Goal: Find specific page/section: Find specific page/section

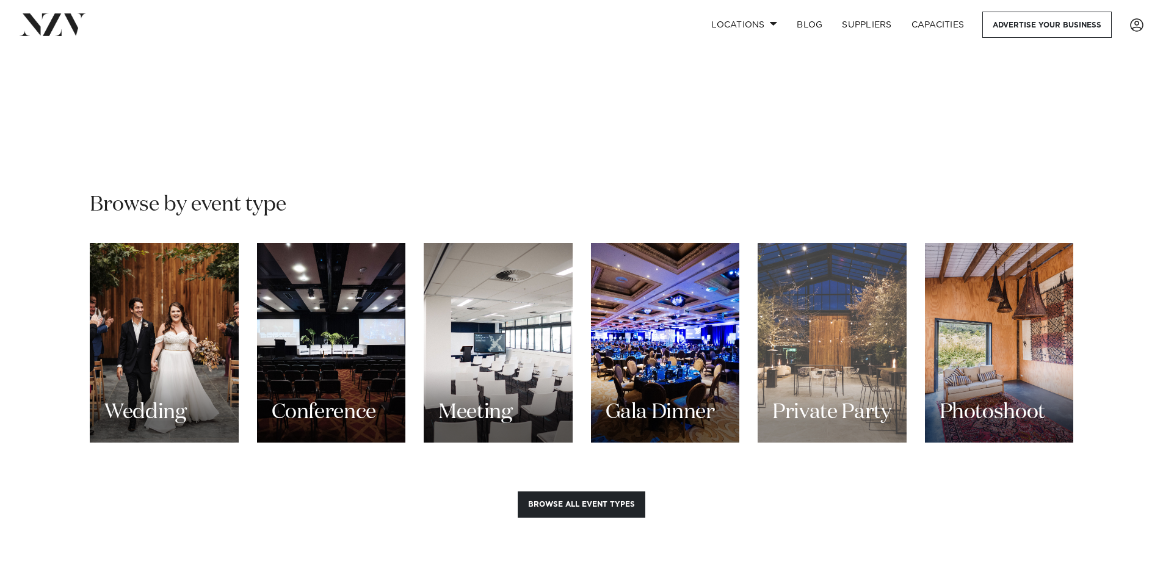
scroll to position [1099, 0]
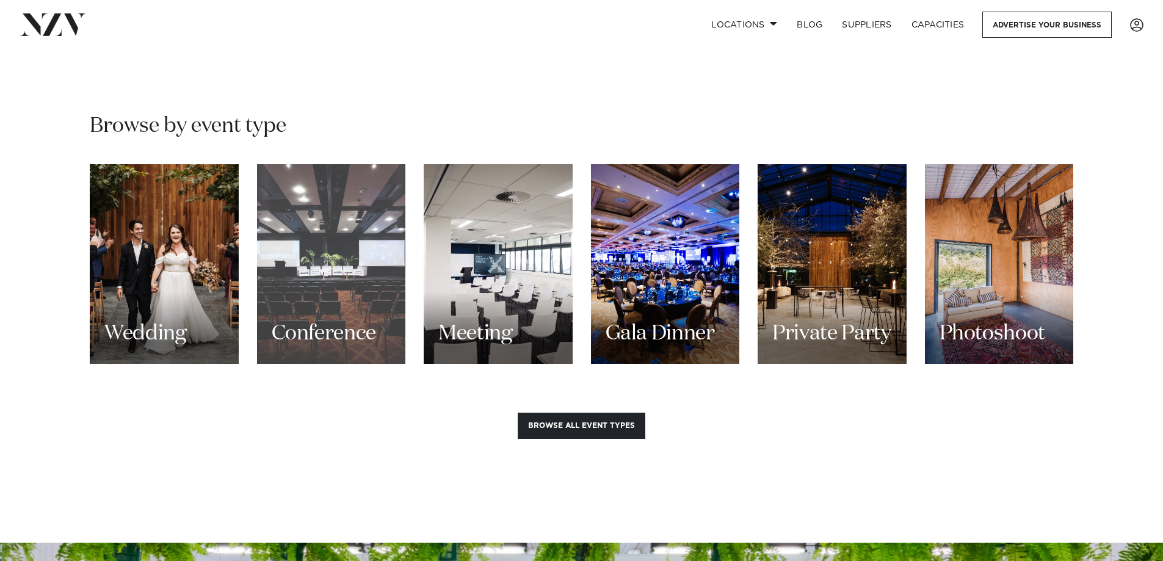
click at [298, 292] on div "Conference" at bounding box center [331, 264] width 149 height 200
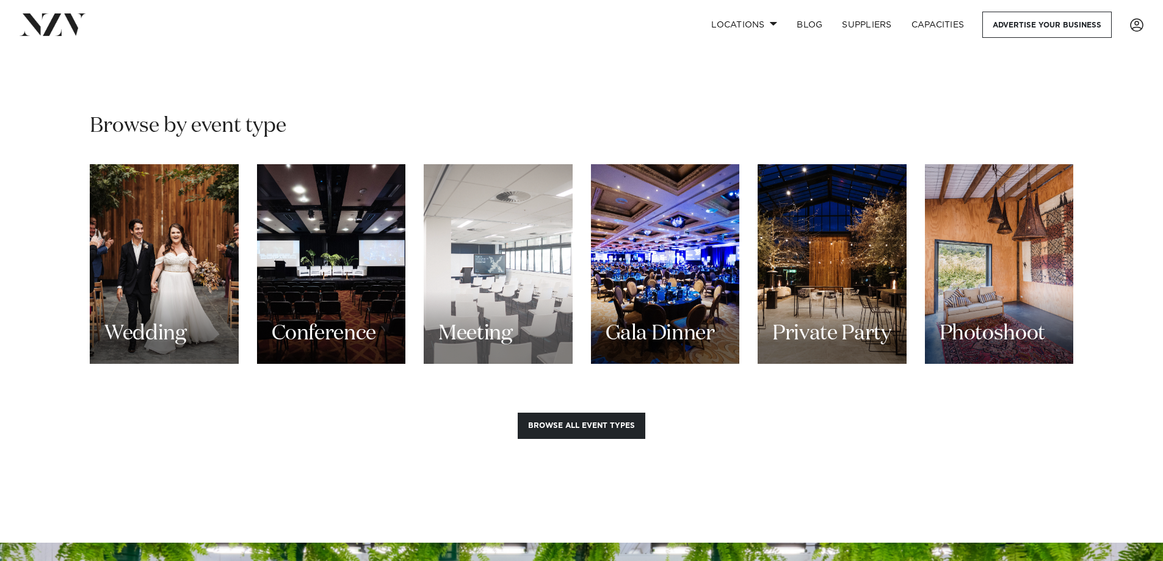
click at [497, 275] on div "Meeting" at bounding box center [498, 264] width 149 height 200
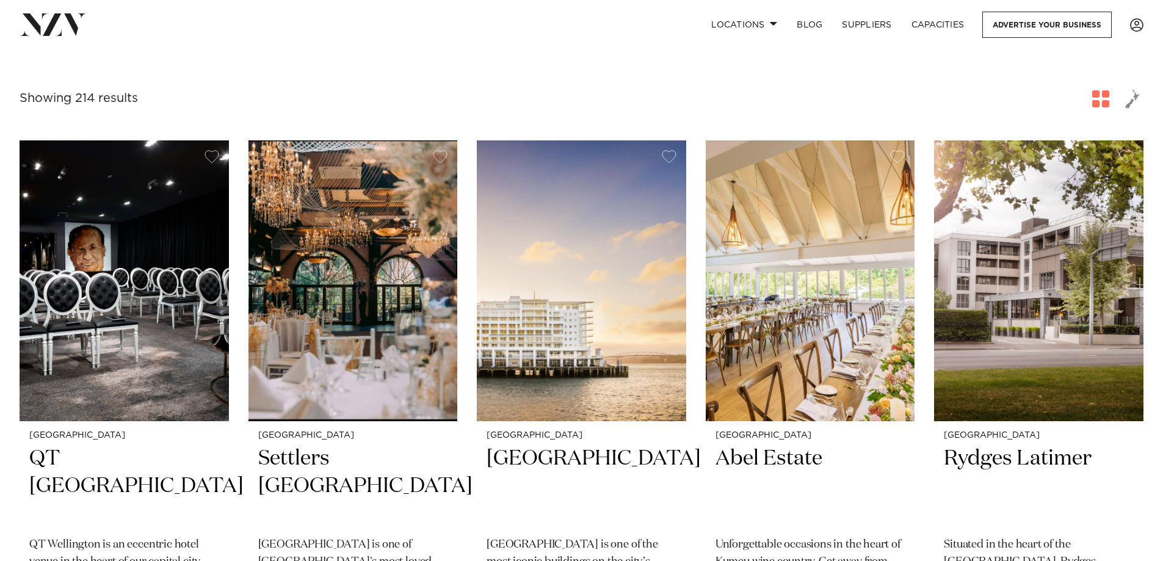
scroll to position [183, 0]
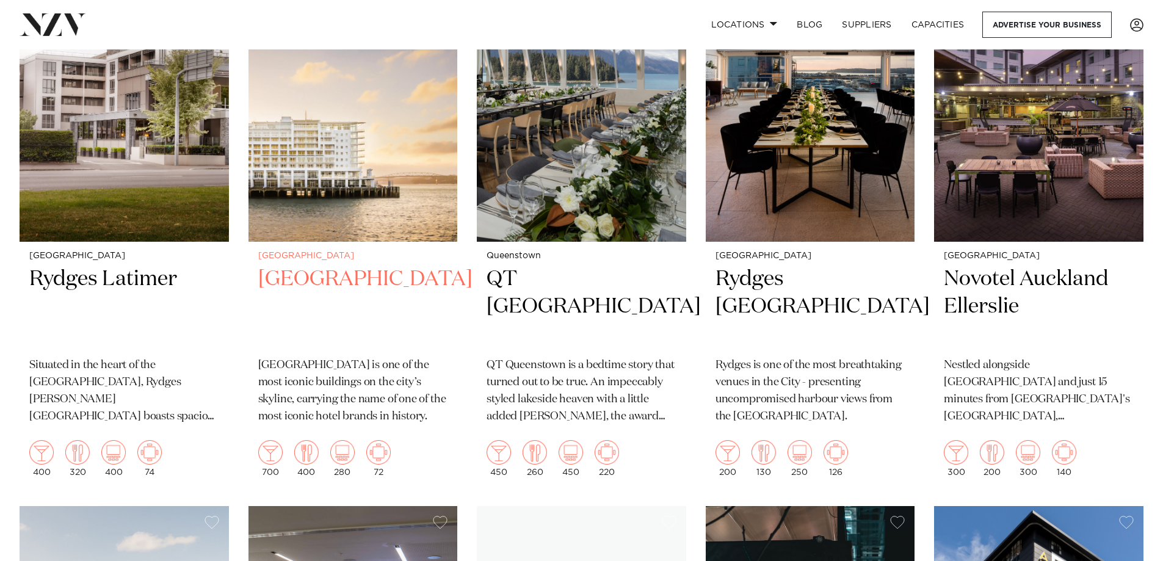
click at [313, 275] on h2 "[GEOGRAPHIC_DATA]" at bounding box center [353, 307] width 190 height 82
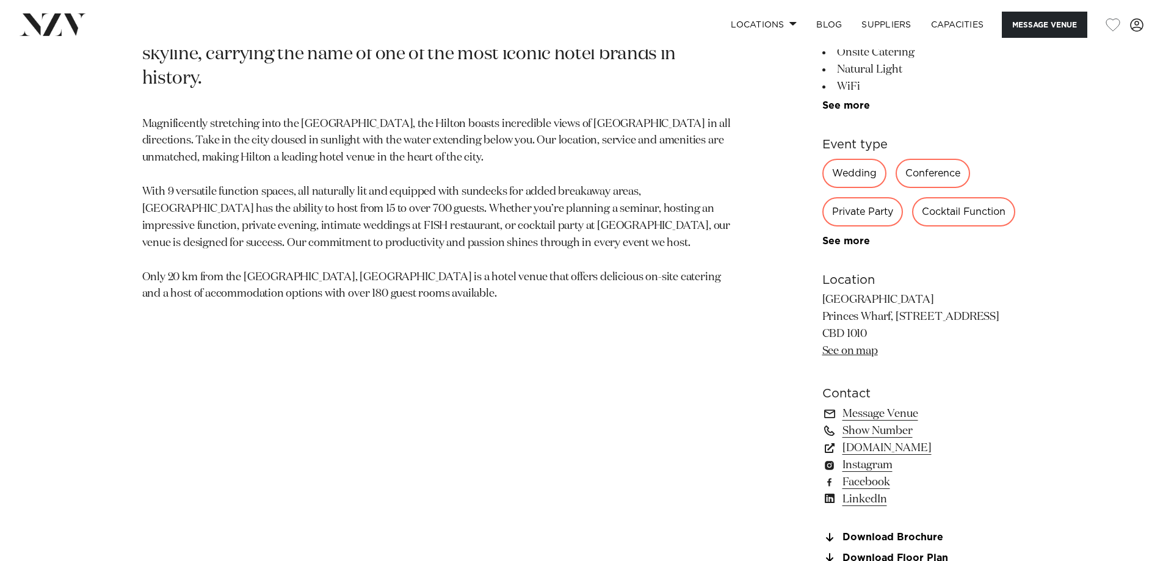
scroll to position [794, 0]
